Goal: Task Accomplishment & Management: Manage account settings

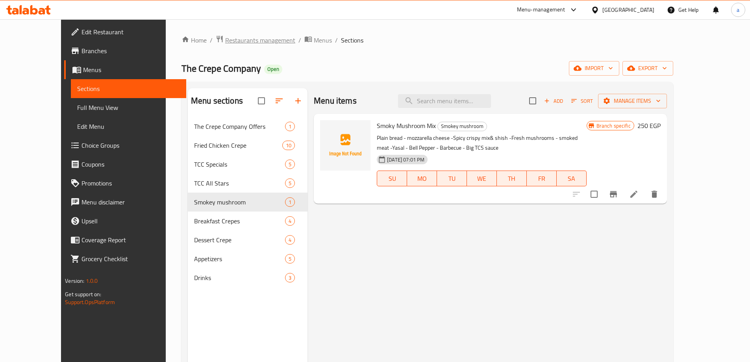
click at [225, 42] on span "Restaurants management" at bounding box center [260, 39] width 70 height 9
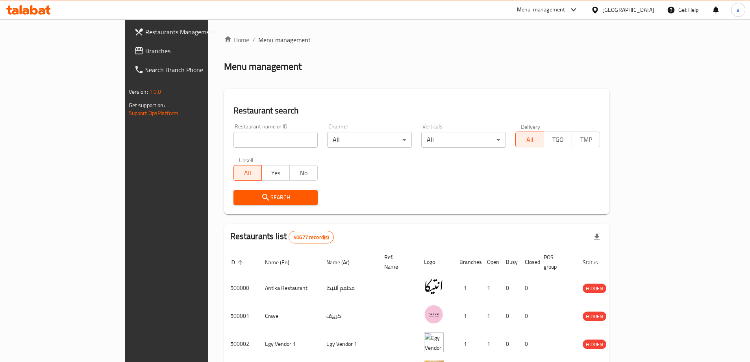
click at [602, 7] on div at bounding box center [596, 10] width 11 height 9
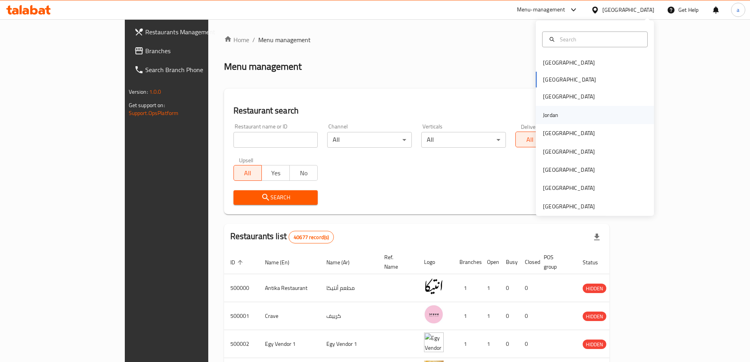
click at [579, 109] on div "Jordan" at bounding box center [595, 115] width 118 height 18
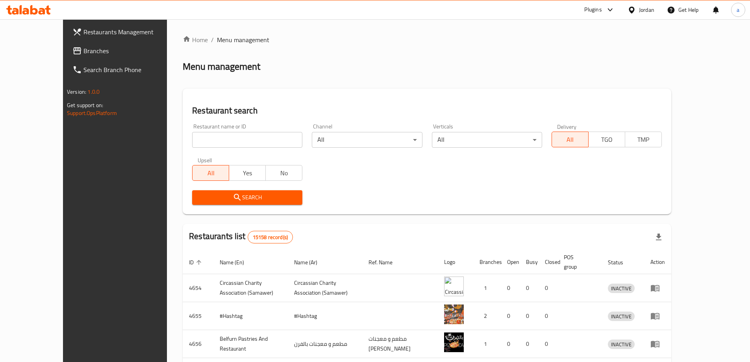
click at [83, 54] on span "Branches" at bounding box center [132, 50] width 98 height 9
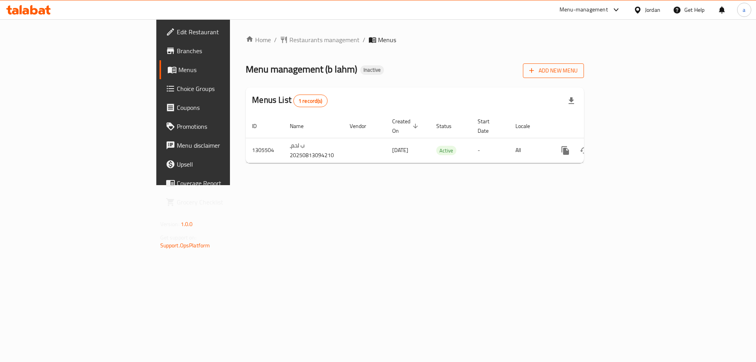
click at [535, 70] on icon "button" at bounding box center [532, 71] width 8 height 8
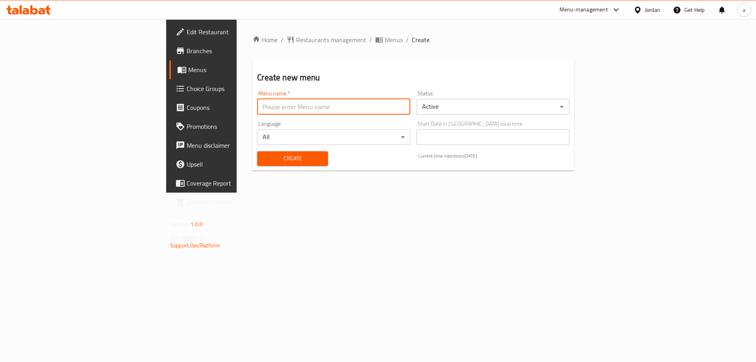
click at [305, 100] on input "text" at bounding box center [333, 107] width 153 height 16
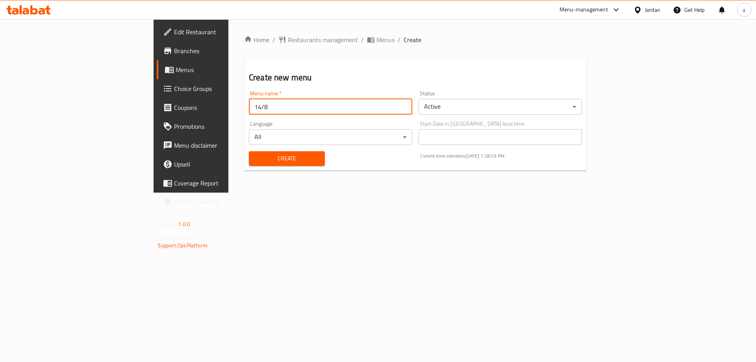
type input "14/8"
click at [249, 151] on button "Create" at bounding box center [287, 158] width 76 height 15
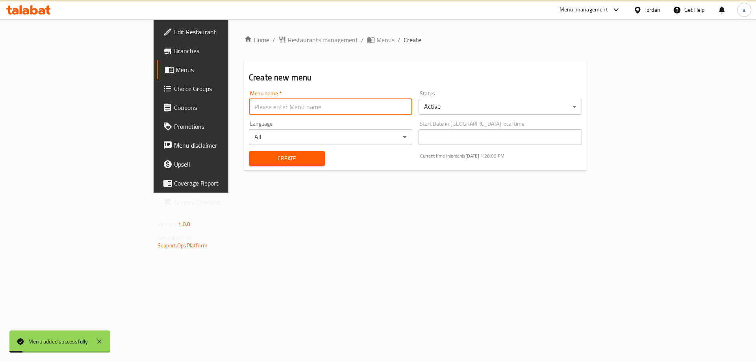
click at [376, 37] on span "Menus" at bounding box center [385, 39] width 18 height 9
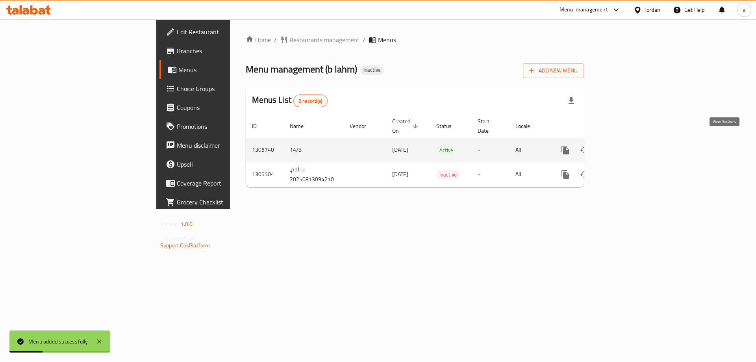
click at [627, 145] on icon "enhanced table" at bounding box center [621, 149] width 9 height 9
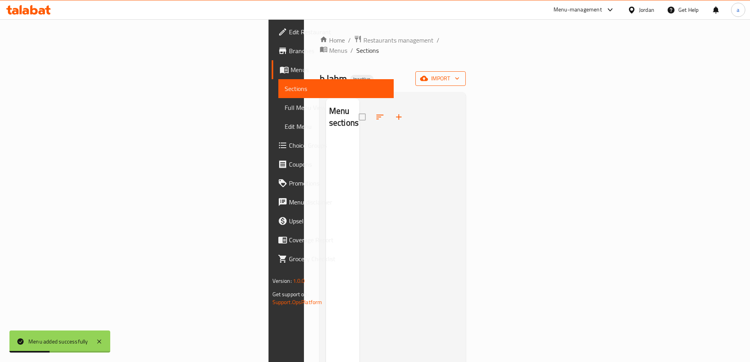
click at [459, 74] on span "import" at bounding box center [441, 79] width 38 height 10
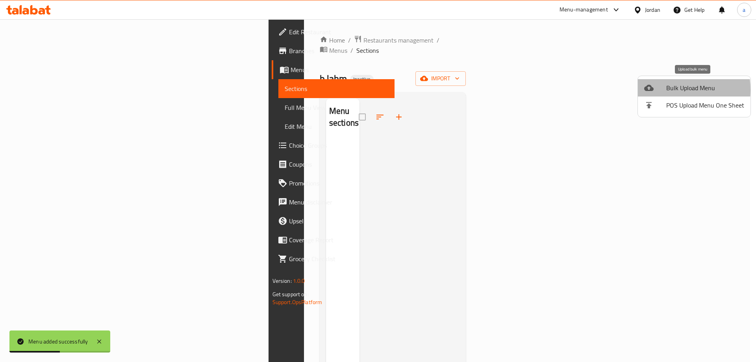
click at [662, 90] on div at bounding box center [655, 87] width 22 height 9
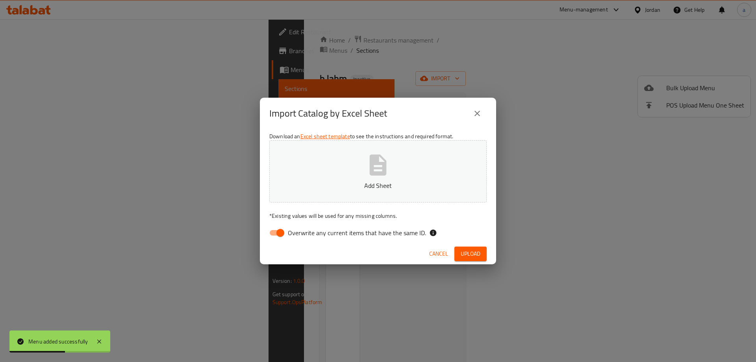
click at [457, 167] on button "Add Sheet" at bounding box center [377, 171] width 217 height 62
click at [285, 226] on input "Overwrite any current items that have the same ID." at bounding box center [280, 232] width 45 height 15
checkbox input "false"
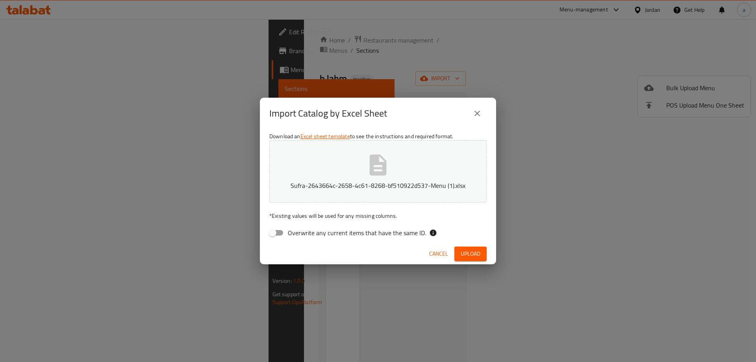
click at [476, 251] on span "Upload" at bounding box center [471, 254] width 20 height 10
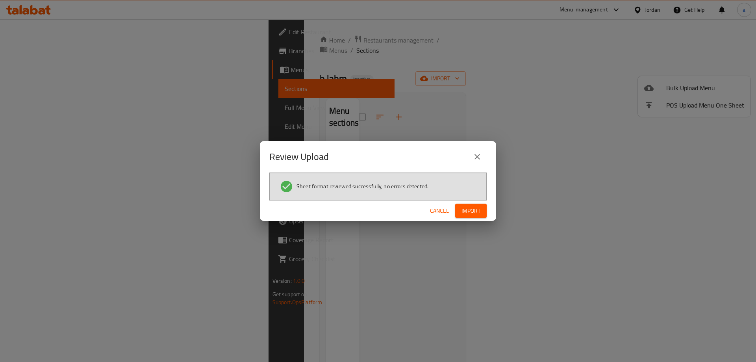
click at [457, 215] on button "Import" at bounding box center [470, 211] width 31 height 15
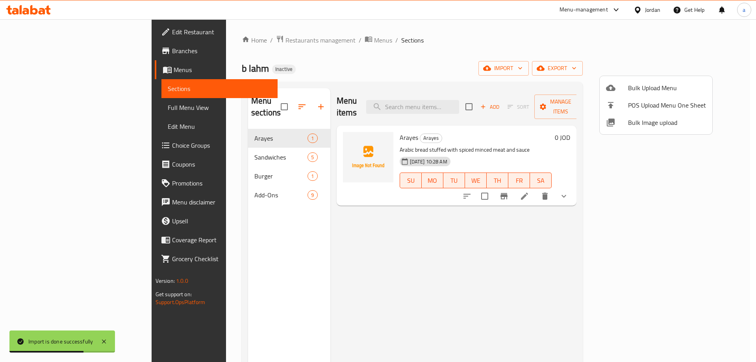
click at [49, 111] on div at bounding box center [378, 181] width 756 height 362
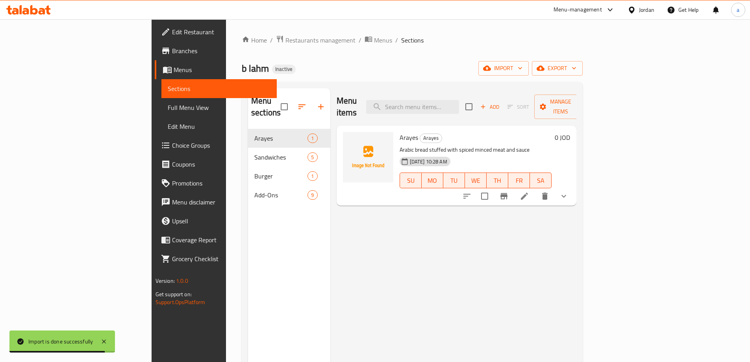
click at [168, 111] on span "Full Menu View" at bounding box center [219, 107] width 103 height 9
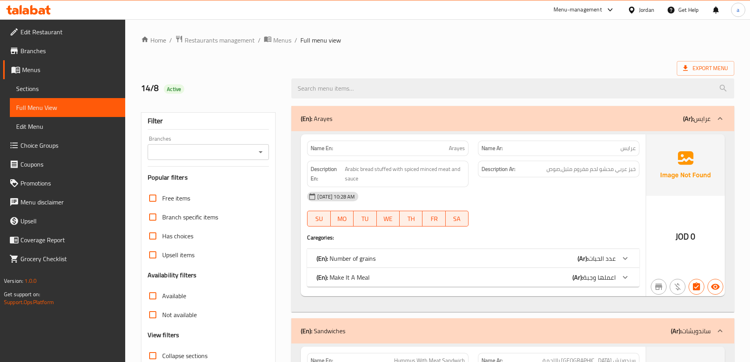
scroll to position [197, 0]
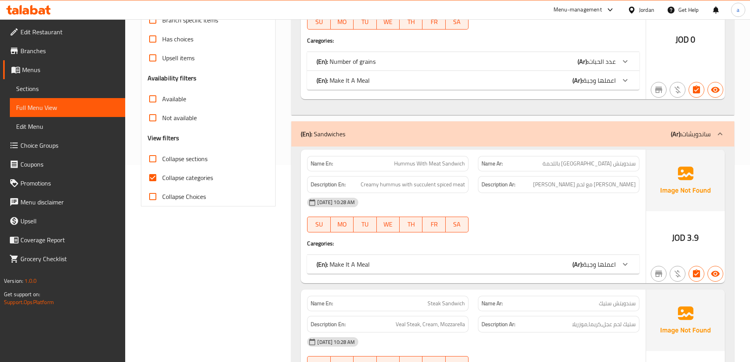
click at [150, 176] on input "Collapse categories" at bounding box center [152, 177] width 19 height 19
checkbox input "false"
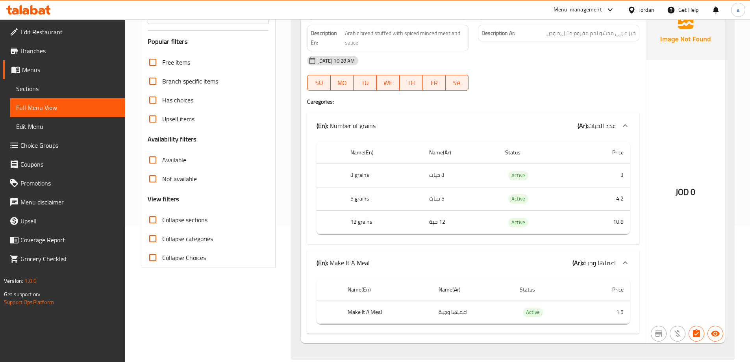
scroll to position [0, 0]
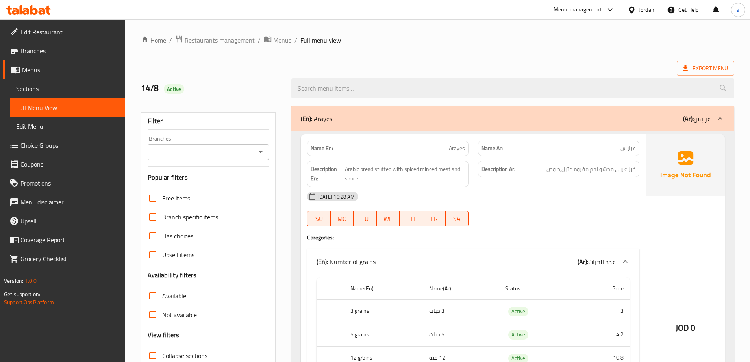
drag, startPoint x: 602, startPoint y: 141, endPoint x: 609, endPoint y: 141, distance: 7.1
click at [606, 141] on div "Name Ar: عرايس" at bounding box center [558, 148] width 161 height 15
click at [428, 148] on p "Name En: Arayes" at bounding box center [388, 148] width 154 height 8
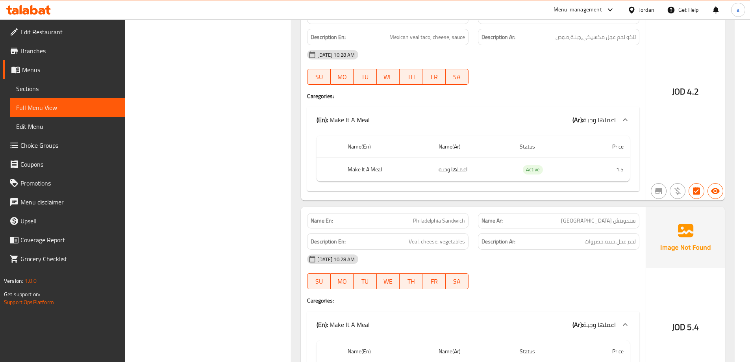
scroll to position [1024, 0]
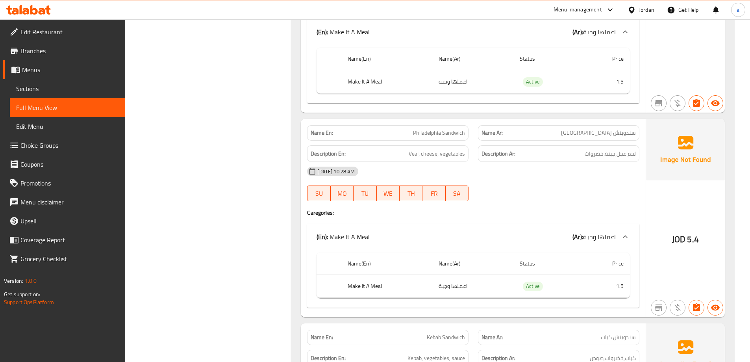
click at [599, 136] on span "سندويتش فيلادلفيا" at bounding box center [598, 133] width 75 height 8
copy span "فيلادلفيا"
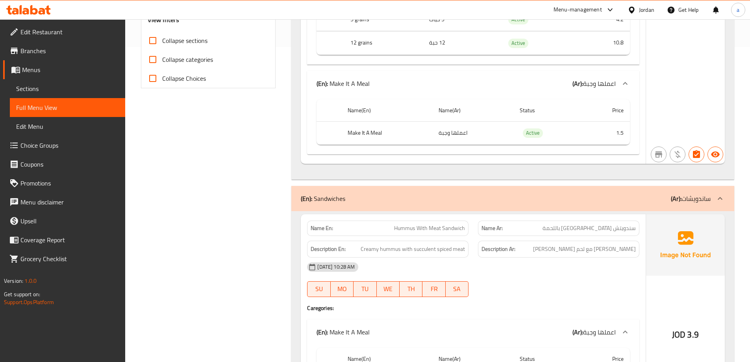
scroll to position [0, 0]
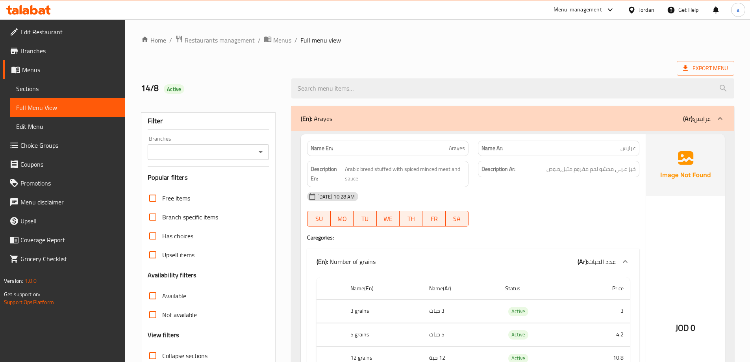
click at [720, 37] on ol "Home / Restaurants management / Menus / Full menu view" at bounding box center [437, 40] width 593 height 10
click at [68, 83] on link "Sections" at bounding box center [67, 88] width 115 height 19
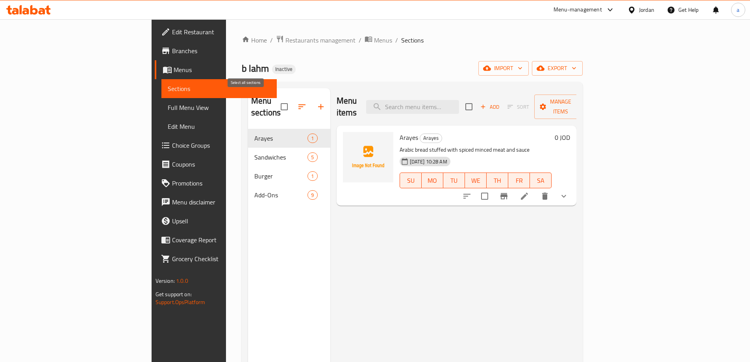
click at [276, 98] on input "checkbox" at bounding box center [284, 106] width 17 height 17
checkbox input "true"
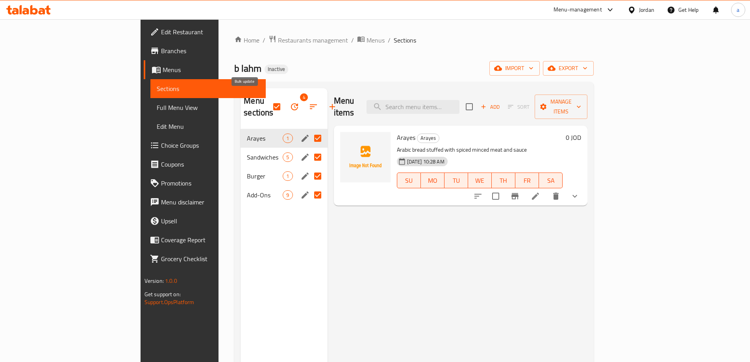
click at [290, 102] on icon "button" at bounding box center [294, 106] width 9 height 9
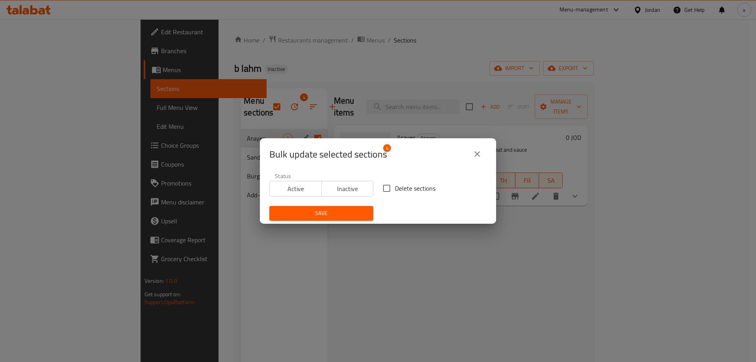
click at [388, 191] on input "Delete sections" at bounding box center [386, 188] width 17 height 17
checkbox input "true"
click at [355, 209] on span "Save" at bounding box center [321, 213] width 91 height 10
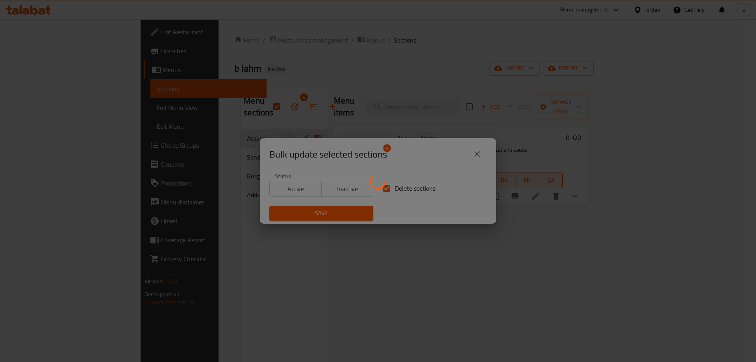
checkbox input "false"
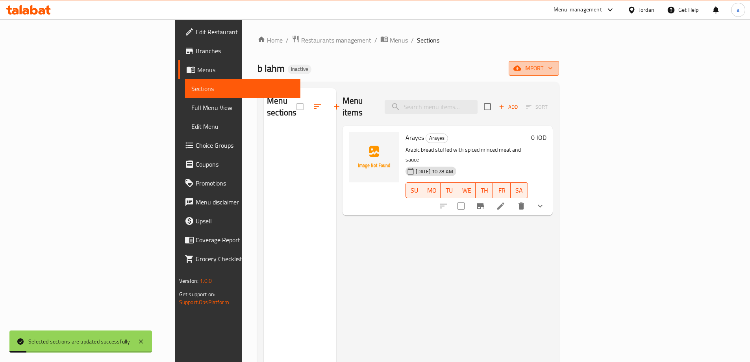
click at [521, 67] on icon "button" at bounding box center [517, 68] width 8 height 5
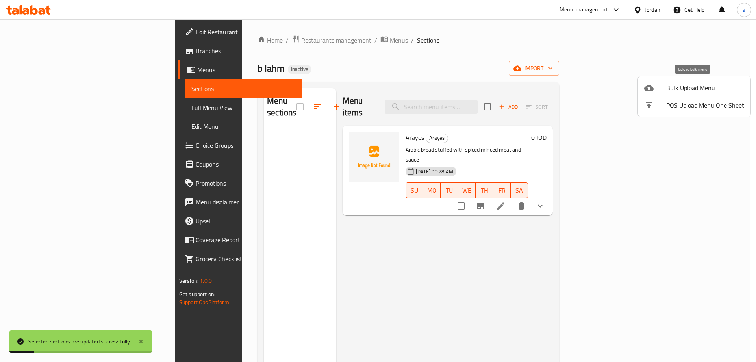
click at [678, 89] on span "Bulk Upload Menu" at bounding box center [705, 87] width 78 height 9
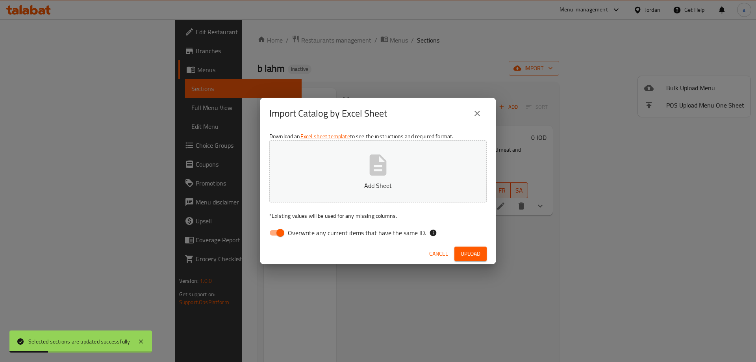
click at [333, 181] on p "Add Sheet" at bounding box center [377, 185] width 193 height 9
click at [353, 239] on label "Overwrite any current items that have the same ID." at bounding box center [345, 232] width 161 height 15
click at [303, 239] on input "Overwrite any current items that have the same ID." at bounding box center [280, 232] width 45 height 15
checkbox input "false"
click at [453, 246] on div "Cancel Upload" at bounding box center [378, 253] width 236 height 21
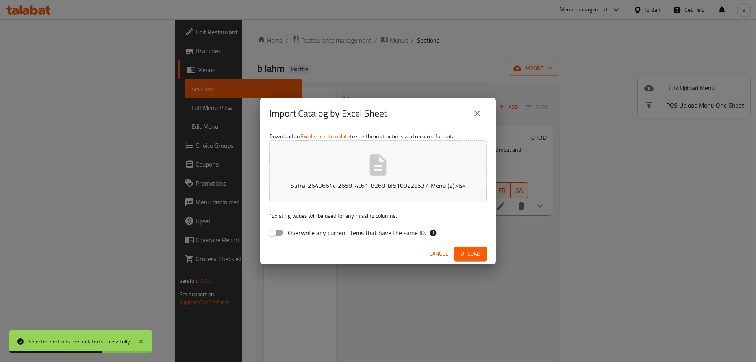
click at [466, 249] on span "Upload" at bounding box center [471, 254] width 20 height 10
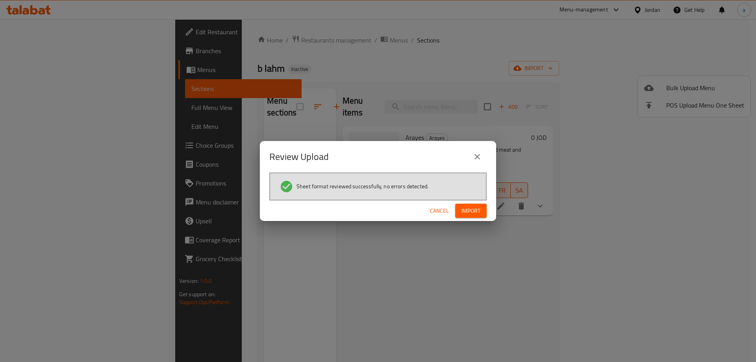
click at [465, 206] on span "Import" at bounding box center [470, 211] width 19 height 10
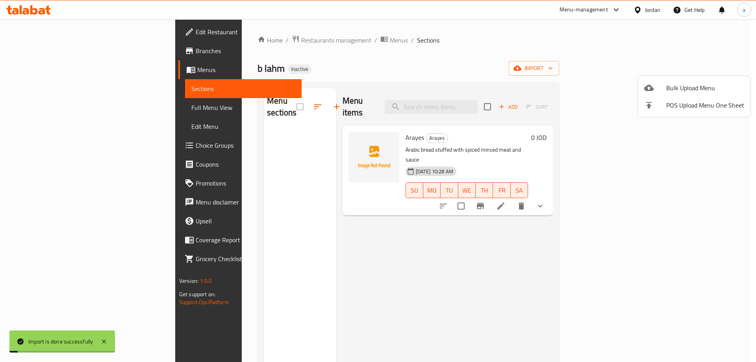
click at [50, 112] on div at bounding box center [378, 181] width 756 height 362
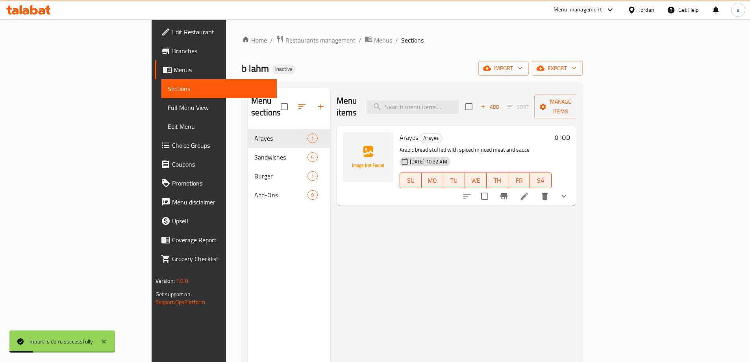
click at [168, 112] on span "Full Menu View" at bounding box center [219, 107] width 103 height 9
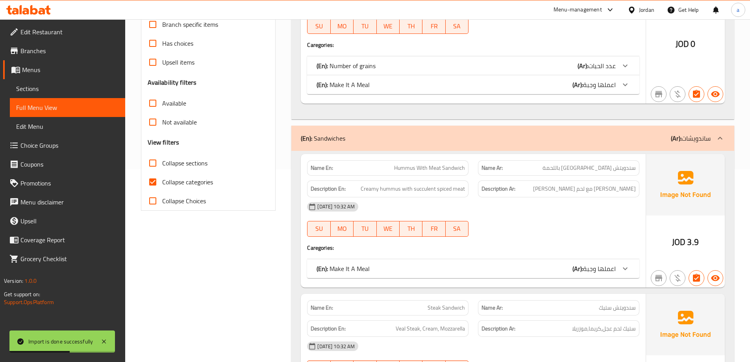
scroll to position [197, 0]
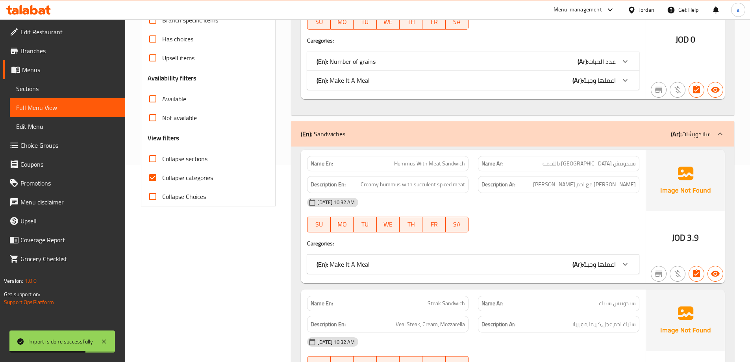
click at [178, 176] on span "Collapse categories" at bounding box center [187, 177] width 51 height 9
click at [162, 176] on input "Collapse categories" at bounding box center [152, 177] width 19 height 19
checkbox input "false"
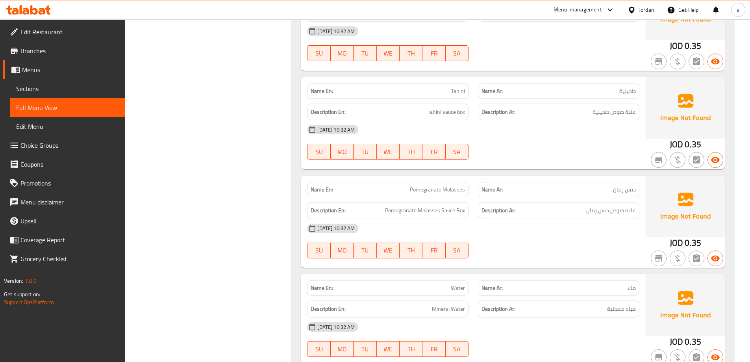
scroll to position [2313, 0]
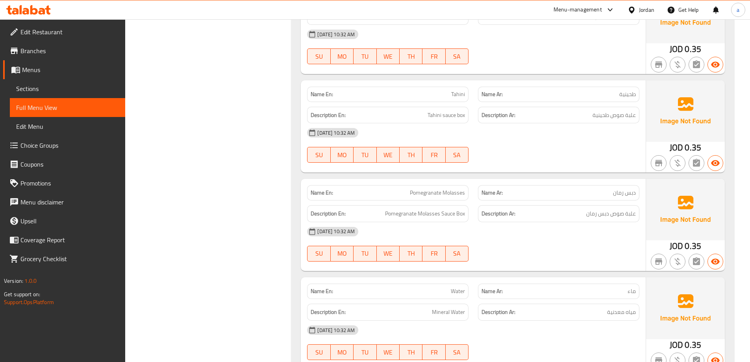
click at [640, 17] on div "Jordan" at bounding box center [640, 9] width 39 height 19
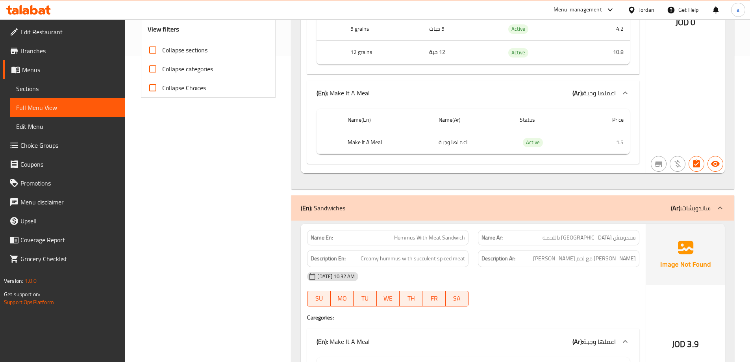
scroll to position [0, 0]
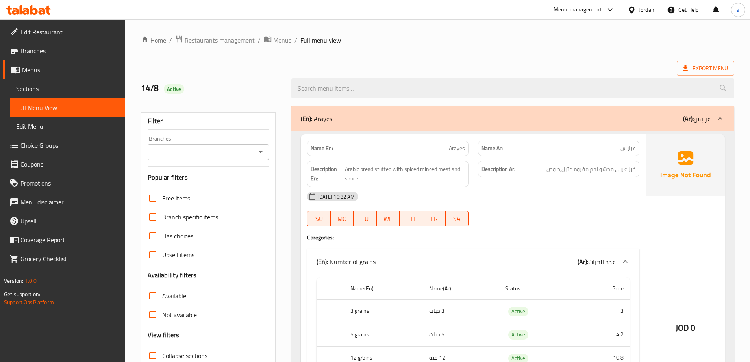
click at [224, 44] on span "Restaurants management" at bounding box center [220, 39] width 70 height 9
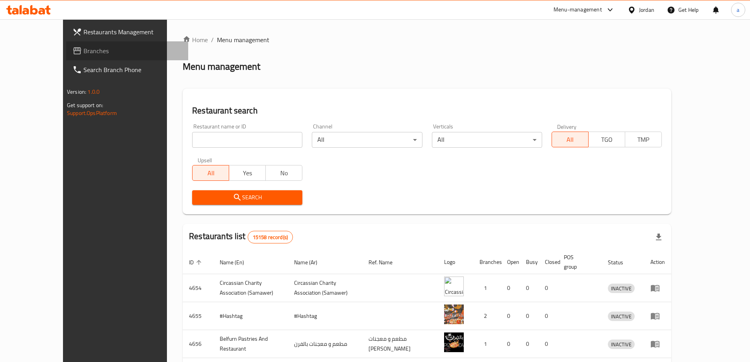
click at [83, 50] on span "Branches" at bounding box center [132, 50] width 98 height 9
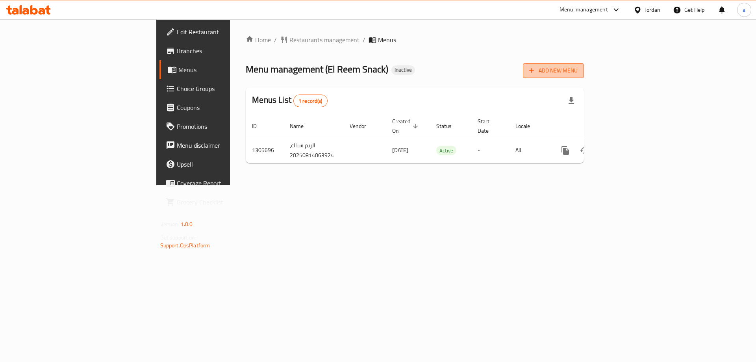
click at [578, 67] on span "Add New Menu" at bounding box center [553, 71] width 48 height 10
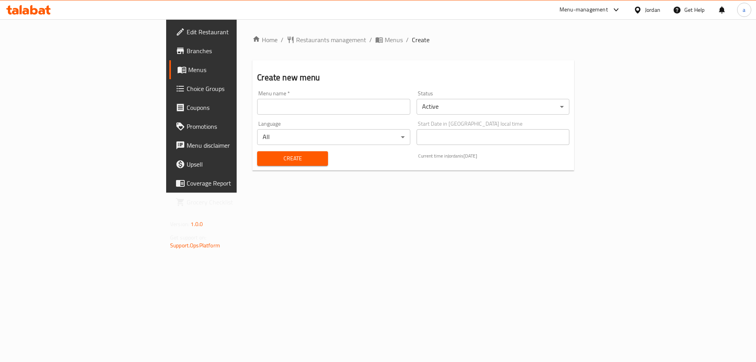
click at [314, 107] on input "text" at bounding box center [333, 107] width 153 height 16
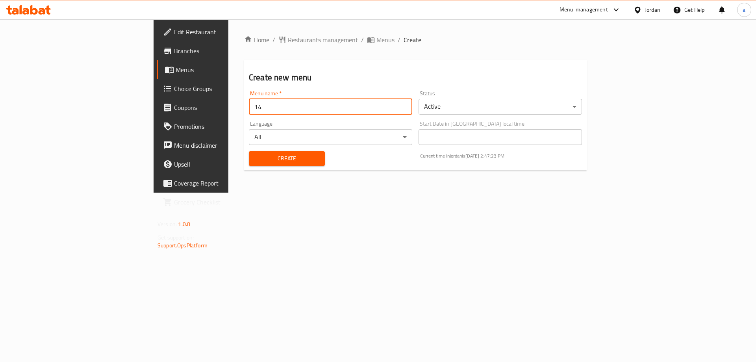
type input "14/8"
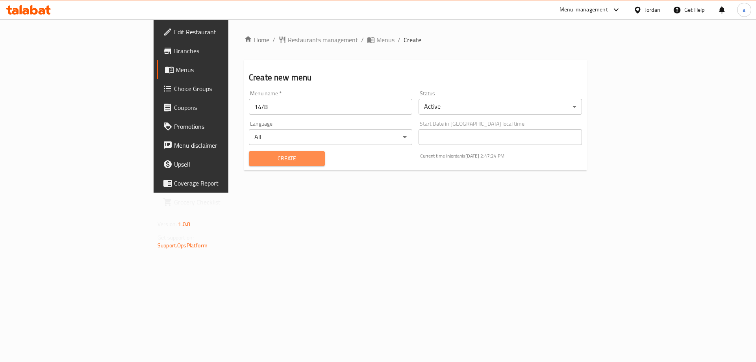
click at [255, 154] on span "Create" at bounding box center [286, 159] width 63 height 10
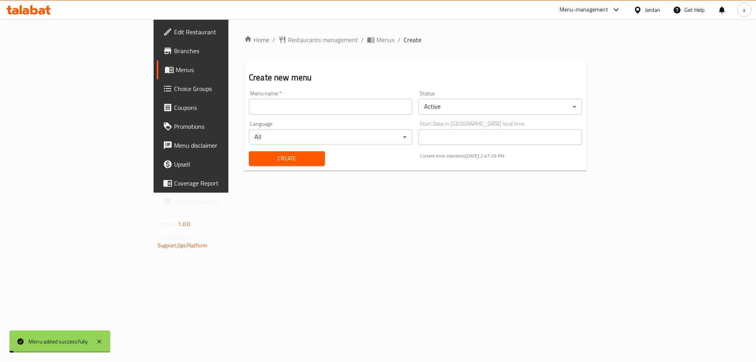
click at [376, 43] on span "Menus" at bounding box center [385, 39] width 18 height 9
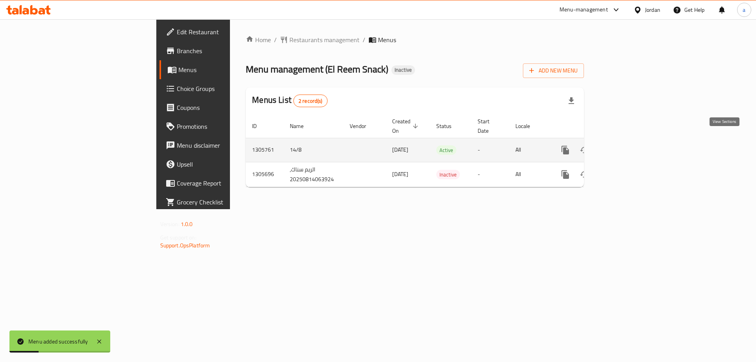
click at [627, 145] on icon "enhanced table" at bounding box center [621, 149] width 9 height 9
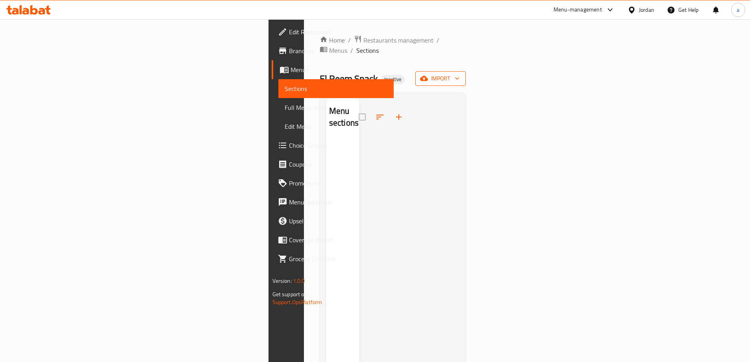
click at [428, 76] on icon "button" at bounding box center [424, 78] width 8 height 5
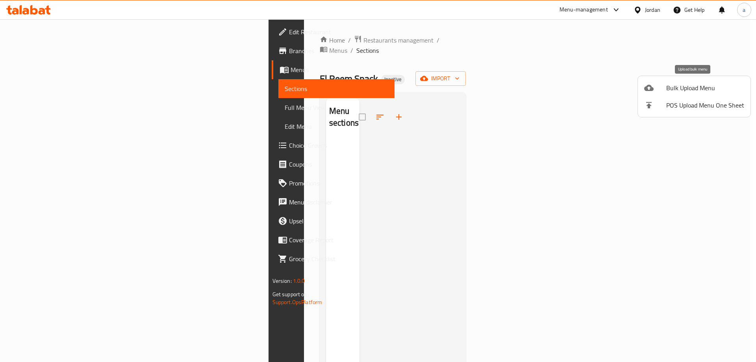
click at [663, 91] on div at bounding box center [655, 87] width 22 height 9
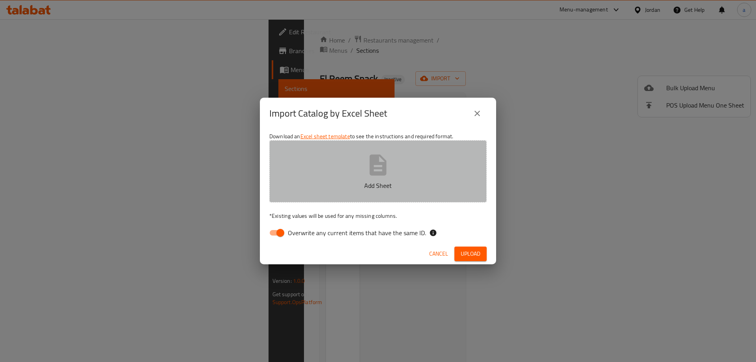
click at [438, 169] on button "Add Sheet" at bounding box center [377, 171] width 217 height 62
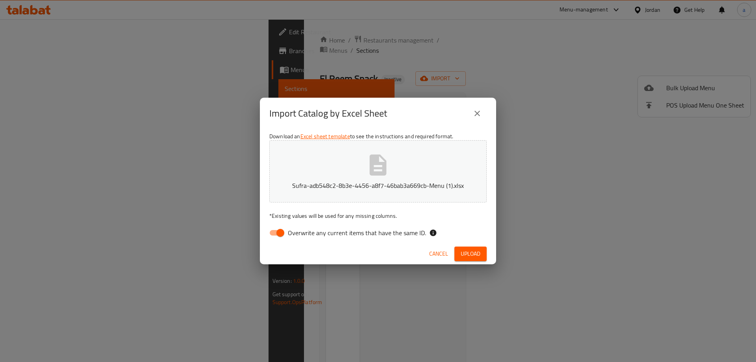
click at [280, 231] on input "Overwrite any current items that have the same ID." at bounding box center [280, 232] width 45 height 15
checkbox input "false"
click at [475, 250] on span "Upload" at bounding box center [471, 254] width 20 height 10
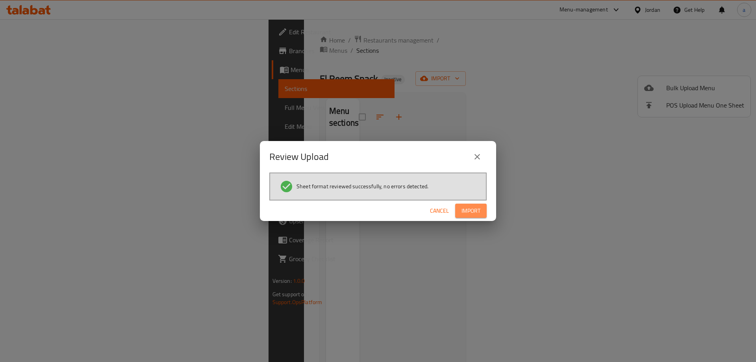
click at [478, 207] on span "Import" at bounding box center [470, 211] width 19 height 10
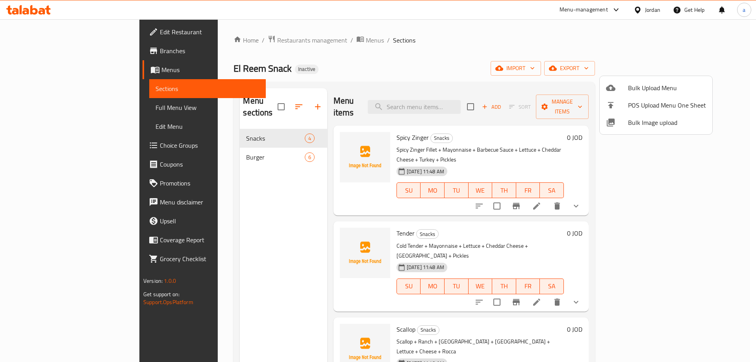
click at [54, 110] on div at bounding box center [378, 181] width 756 height 362
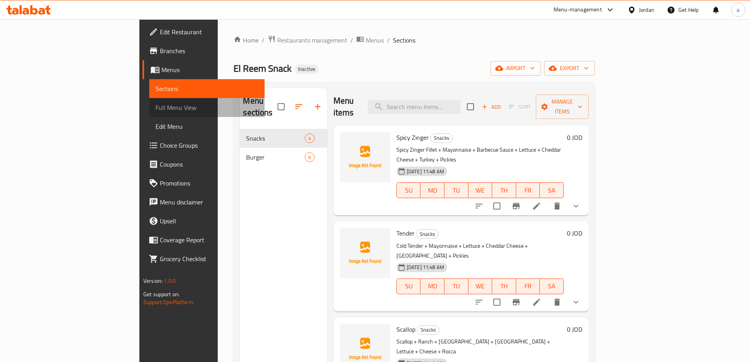
click at [155, 110] on span "Full Menu View" at bounding box center [206, 107] width 103 height 9
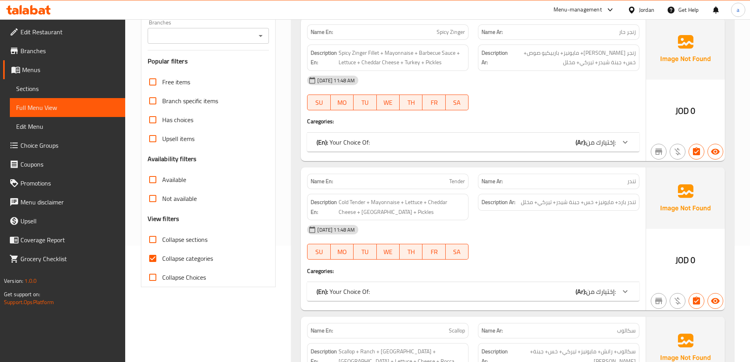
scroll to position [197, 0]
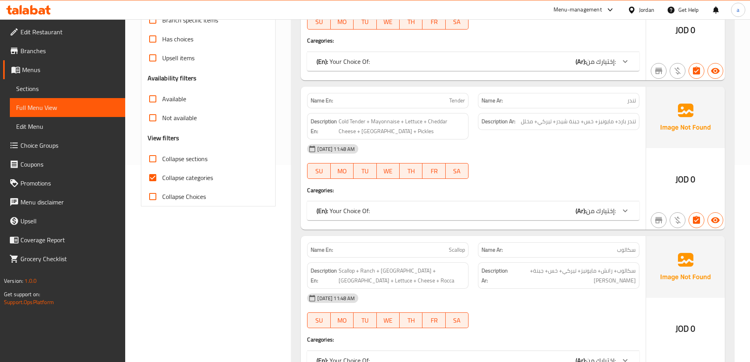
click at [190, 177] on span "Collapse categories" at bounding box center [187, 177] width 51 height 9
click at [162, 177] on input "Collapse categories" at bounding box center [152, 177] width 19 height 19
checkbox input "false"
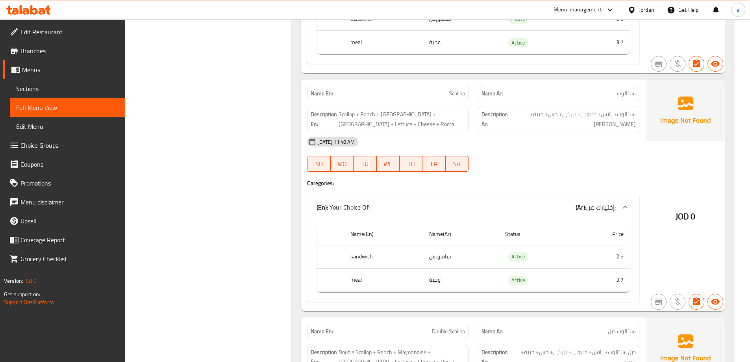
scroll to position [512, 0]
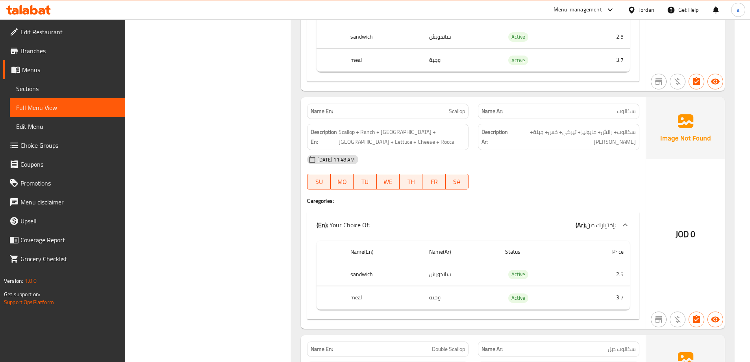
click at [620, 111] on span "سكالوب" at bounding box center [626, 111] width 19 height 8
copy span "سكالوب"
click at [454, 113] on span "Scallop" at bounding box center [457, 111] width 16 height 8
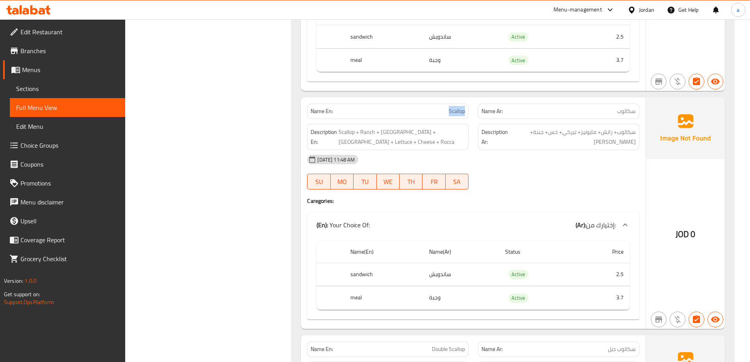
copy span "Scallop"
click at [55, 90] on span "Sections" at bounding box center [67, 88] width 103 height 9
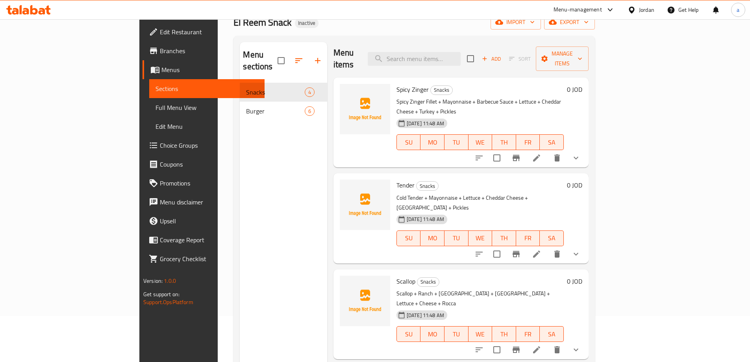
scroll to position [79, 0]
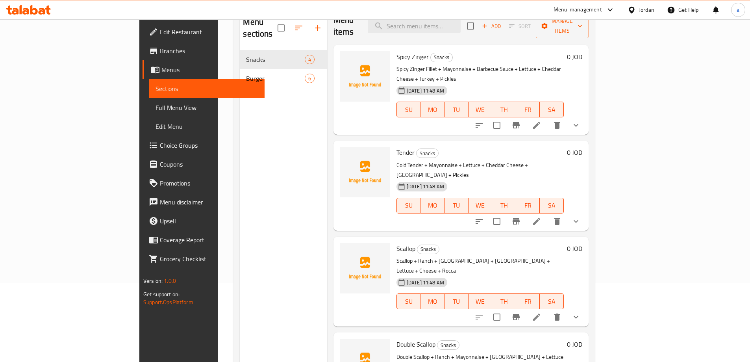
click at [548, 310] on li at bounding box center [537, 317] width 22 height 14
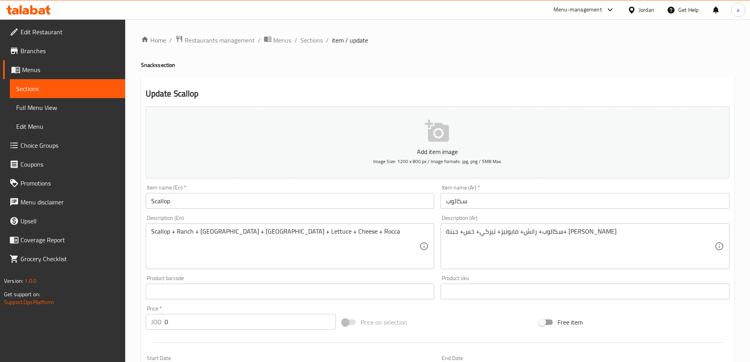
click at [195, 204] on input "Scallop" at bounding box center [290, 201] width 289 height 16
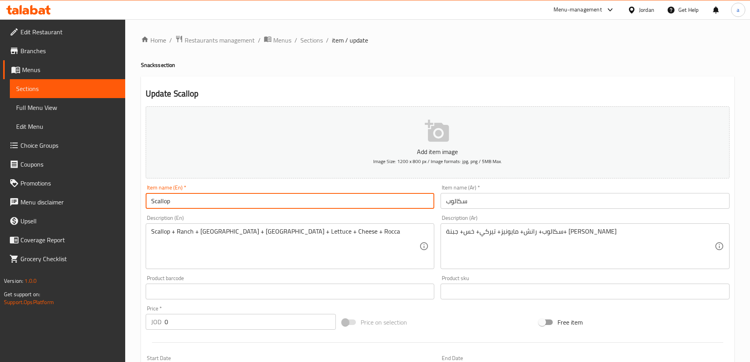
click at [195, 204] on input "Scallop" at bounding box center [290, 201] width 289 height 16
paste input "Escalope"
type input "Escalope"
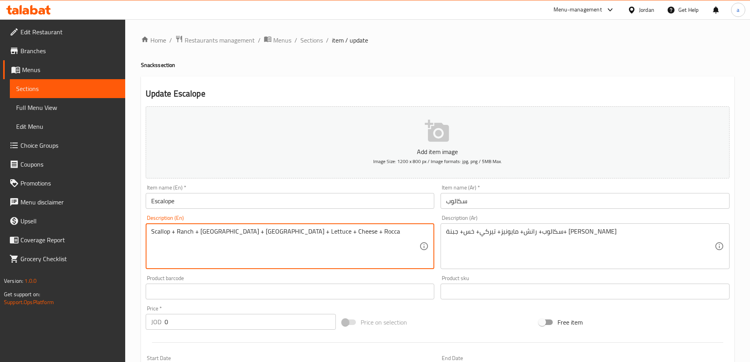
click at [161, 236] on textarea "Scallop + Ranch + [GEOGRAPHIC_DATA] + [GEOGRAPHIC_DATA] + Lettuce + Cheese + Ro…" at bounding box center [285, 246] width 268 height 37
paste textarea "Escalope"
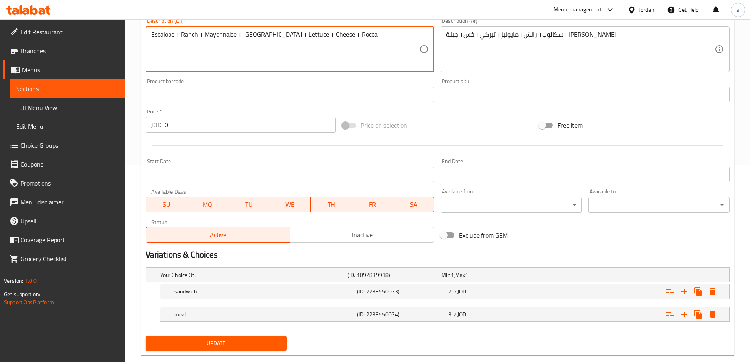
type textarea "Escalope + Ranch + Mayonnaise + [GEOGRAPHIC_DATA] + Lettuce + Cheese + Rocca"
click at [261, 342] on span "Update" at bounding box center [216, 343] width 129 height 10
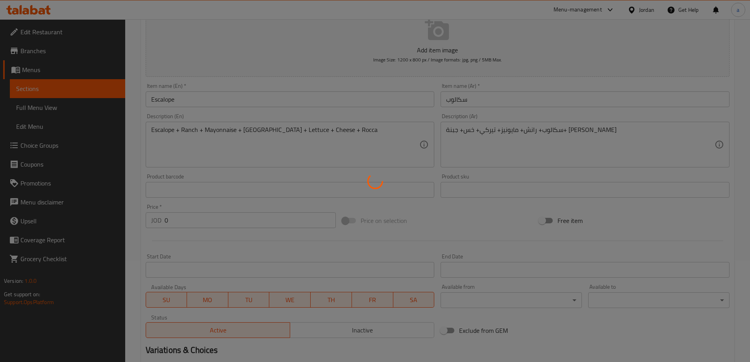
scroll to position [0, 0]
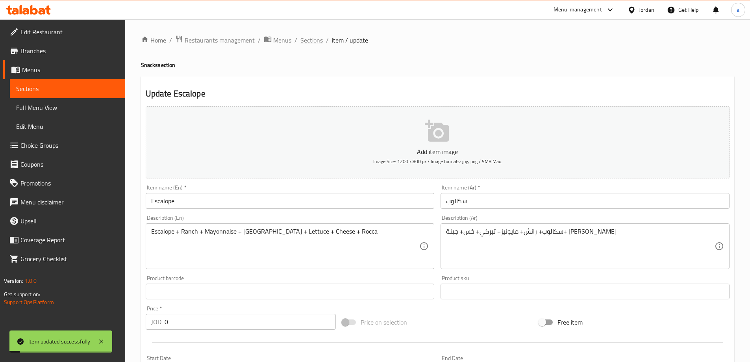
click at [305, 42] on span "Sections" at bounding box center [311, 39] width 22 height 9
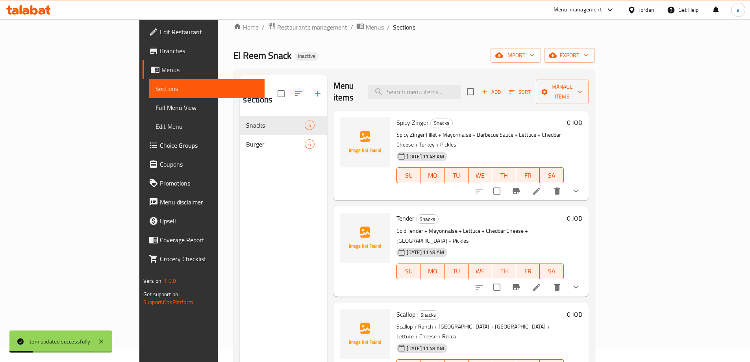
scroll to position [110, 0]
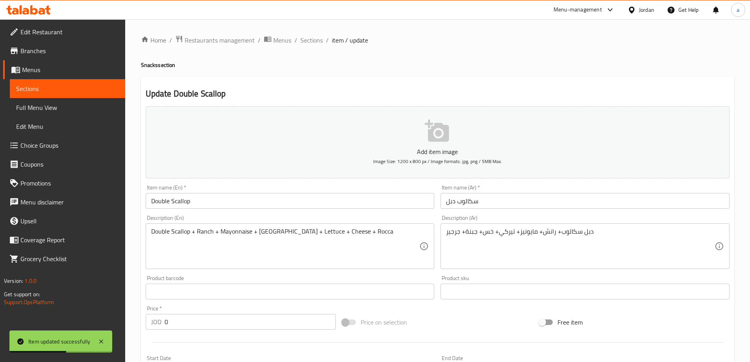
click at [185, 198] on input "Double Scallop" at bounding box center [290, 201] width 289 height 16
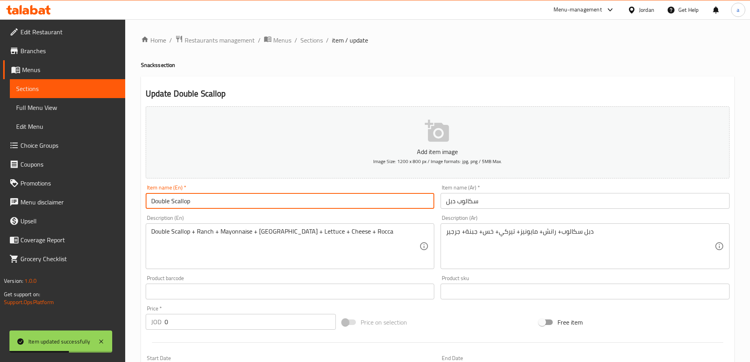
click at [185, 198] on input "Double Scallop" at bounding box center [290, 201] width 289 height 16
paste input "Escalope"
type input "Double Escalope"
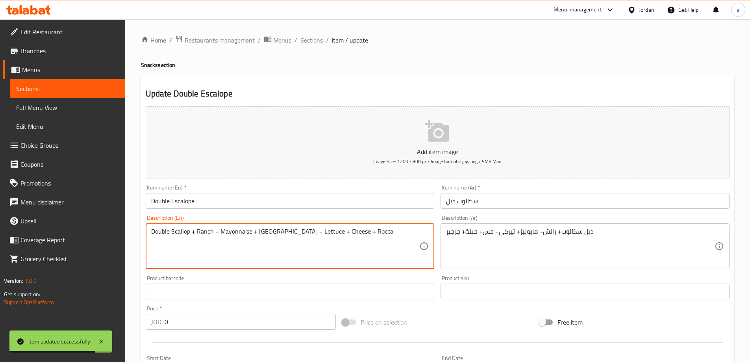
click at [174, 235] on textarea "Double Scallop + Ranch + Mayonnaise + [GEOGRAPHIC_DATA] + Lettuce + Cheese + Ro…" at bounding box center [285, 246] width 268 height 37
paste textarea "Escalope"
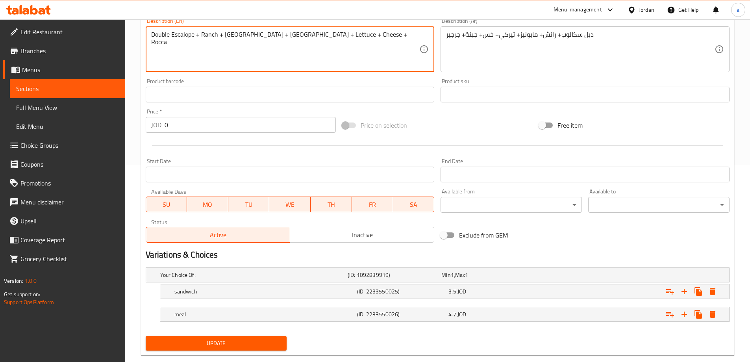
type textarea "Double Escalope + Ranch + [GEOGRAPHIC_DATA] + [GEOGRAPHIC_DATA] + Lettuce + Che…"
click at [262, 348] on span "Update" at bounding box center [216, 343] width 129 height 10
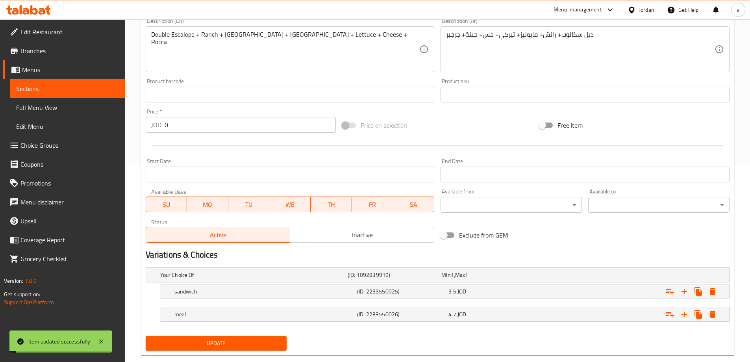
scroll to position [0, 0]
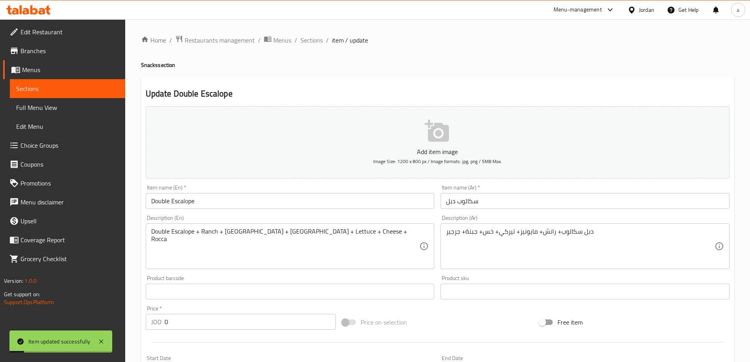
click at [70, 109] on span "Full Menu View" at bounding box center [67, 107] width 103 height 9
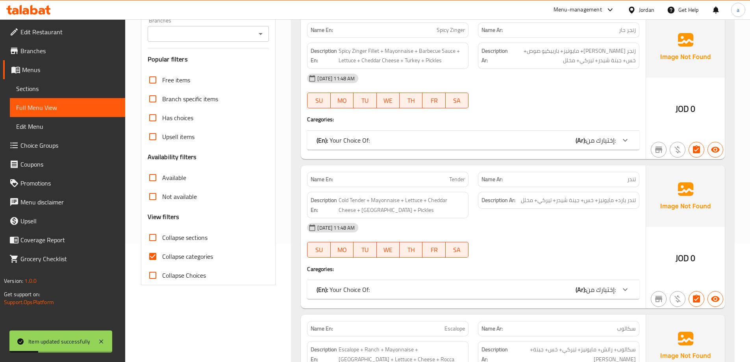
scroll to position [276, 0]
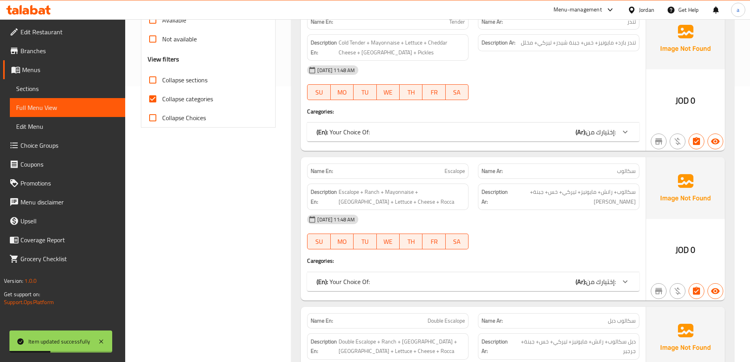
click at [169, 95] on span "Collapse categories" at bounding box center [187, 98] width 51 height 9
click at [162, 95] on input "Collapse categories" at bounding box center [152, 98] width 19 height 19
checkbox input "false"
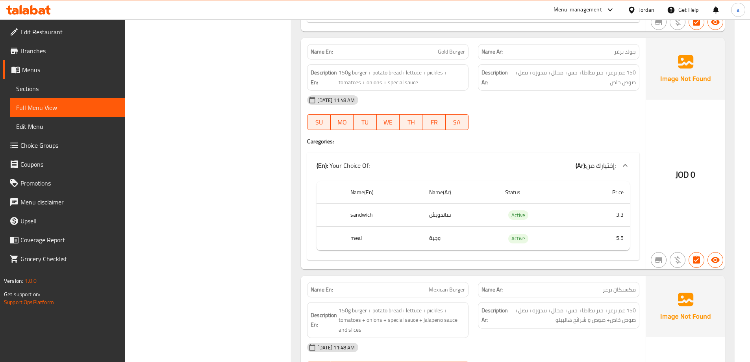
scroll to position [1763, 0]
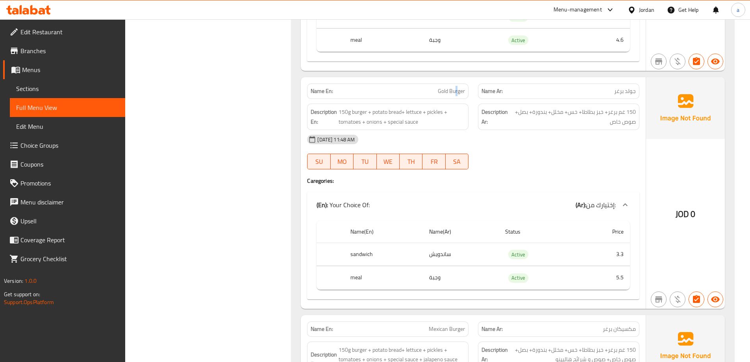
copy span "Gold Burger"
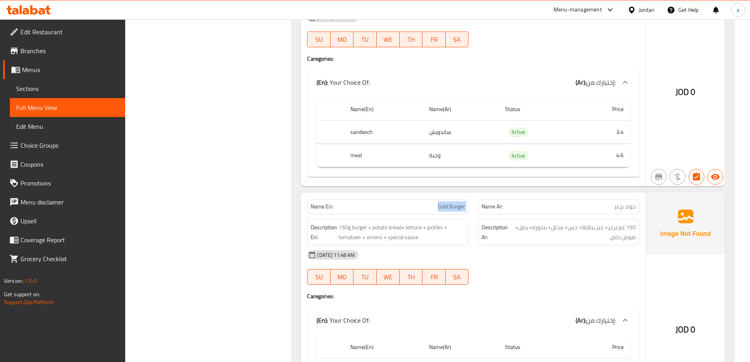
scroll to position [1645, 0]
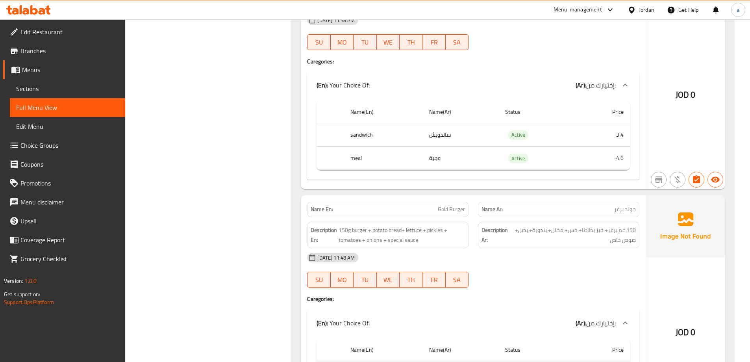
click at [647, 6] on div "Jordan" at bounding box center [646, 10] width 15 height 9
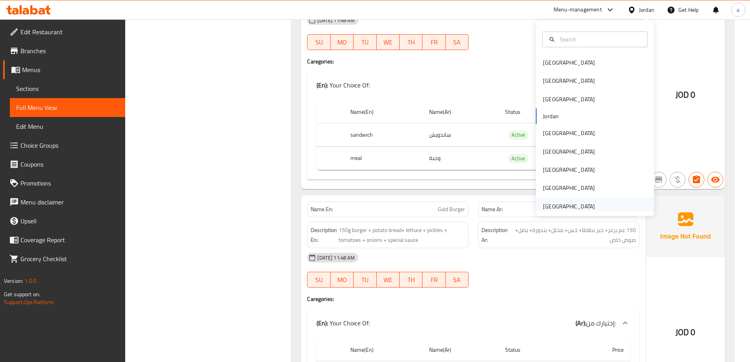
click at [581, 202] on div "[GEOGRAPHIC_DATA]" at bounding box center [569, 206] width 52 height 9
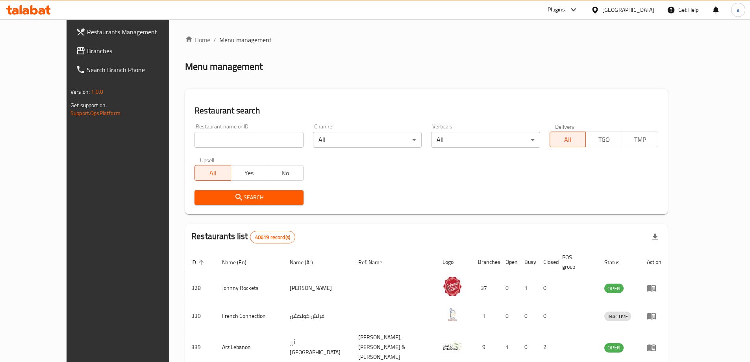
click at [87, 50] on span "Branches" at bounding box center [136, 50] width 98 height 9
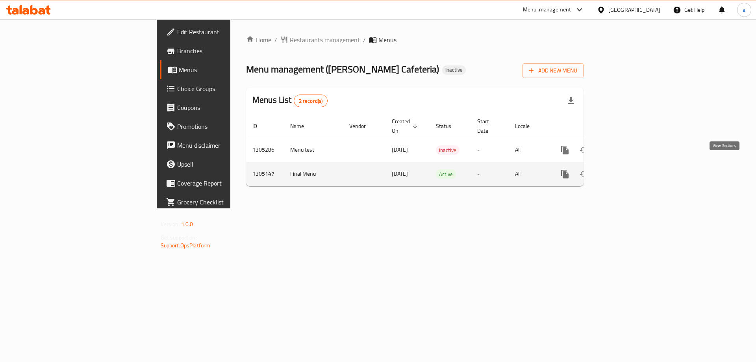
click at [626, 169] on icon "enhanced table" at bounding box center [621, 173] width 9 height 9
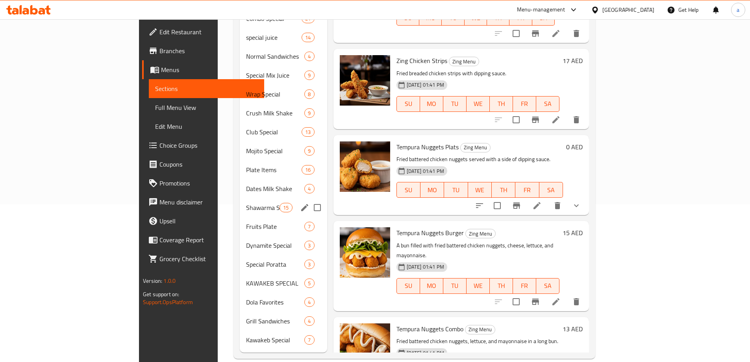
scroll to position [158, 0]
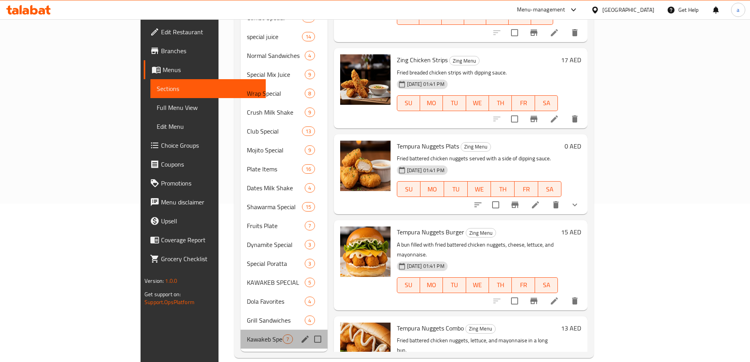
click at [241, 329] on div "Kawakeb Special 7" at bounding box center [284, 338] width 87 height 19
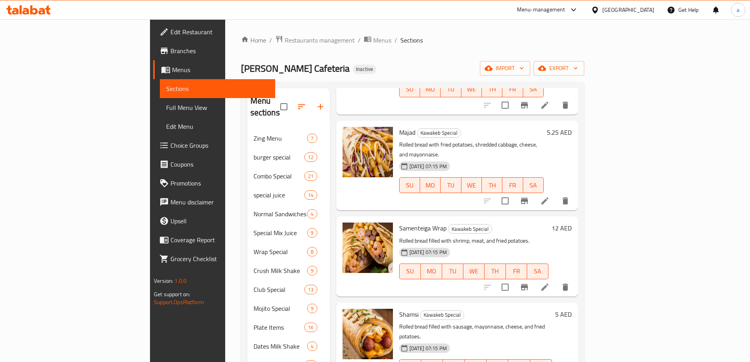
click at [170, 52] on span "Branches" at bounding box center [219, 50] width 98 height 9
